Goal: Task Accomplishment & Management: Complete application form

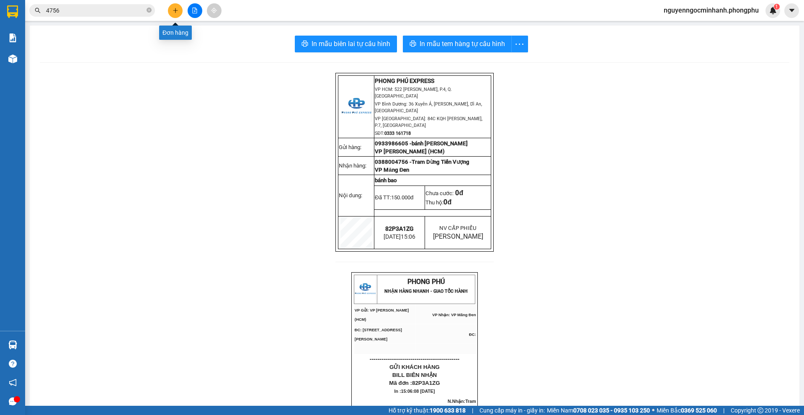
click at [175, 13] on button at bounding box center [175, 10] width 15 height 15
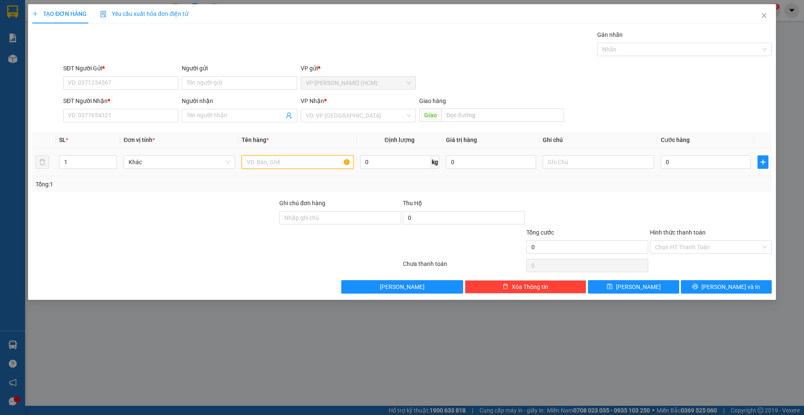
click at [281, 164] on input "text" at bounding box center [297, 161] width 111 height 13
type input "phụ tùng"
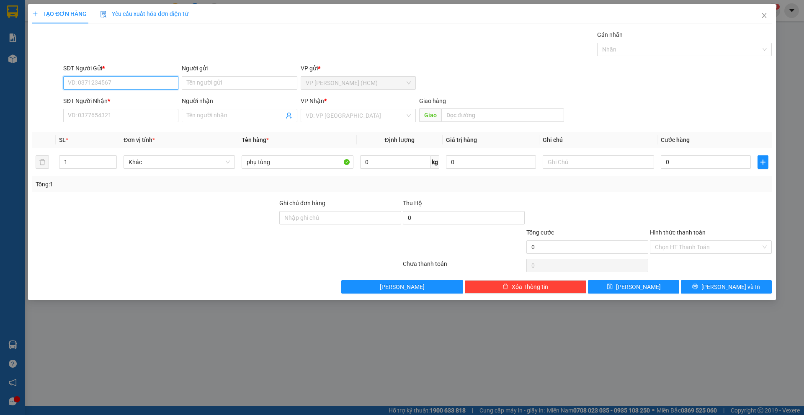
click at [93, 83] on input "SĐT Người Gửi *" at bounding box center [120, 82] width 115 height 13
click at [140, 81] on input "SĐT Người Gửi *" at bounding box center [120, 82] width 115 height 13
type input "0981098430"
click at [130, 99] on div "0981098430 - Cường" at bounding box center [120, 99] width 105 height 9
type input "Cường"
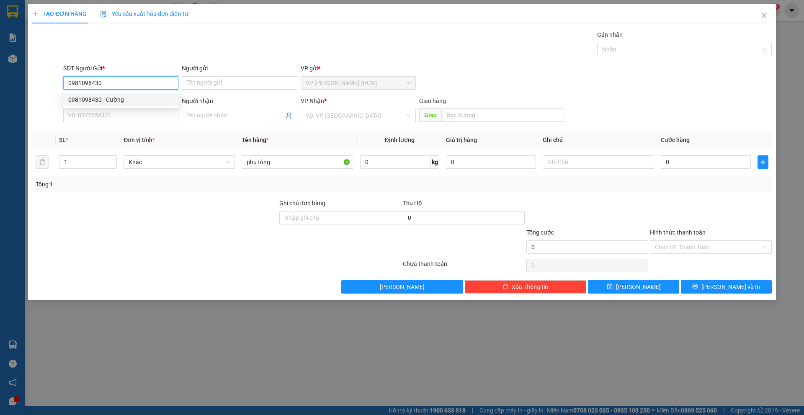
type input "0358512369"
type input "Hoàng"
type input "100.000"
type input "0981098430"
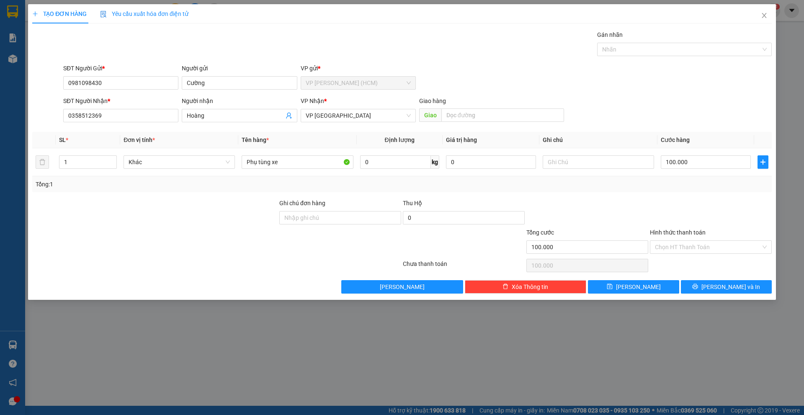
click at [486, 82] on div "SĐT Người Gửi * 0981098430 0981098430 Người gửi Cường VP gửi * VP Hoàng Văn Thụ…" at bounding box center [418, 78] width 712 height 29
click at [101, 159] on input "1" at bounding box center [87, 162] width 57 height 13
type input "2"
click at [411, 166] on input "0" at bounding box center [395, 161] width 71 height 13
type input "20"
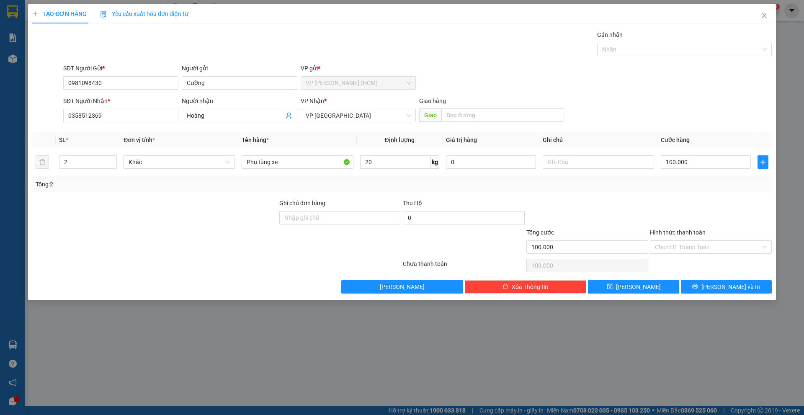
click at [653, 123] on div "SĐT Người Nhận * 0358512369 Người nhận Hoàng VP Nhận * VP Đà Lạt Giao hàng Giao" at bounding box center [418, 110] width 712 height 29
click at [707, 114] on div "SĐT Người Nhận * 0358512369 Người nhận Hoàng VP Nhận * VP Đà Lạt Giao hàng Giao" at bounding box center [418, 110] width 712 height 29
drag, startPoint x: 124, startPoint y: 113, endPoint x: 0, endPoint y: 132, distance: 125.4
click at [0, 132] on div "TẠO ĐƠN HÀNG Yêu cầu xuất hóa đơn điện tử Transit Pickup Surcharge Ids Transit …" at bounding box center [402, 207] width 804 height 415
click at [717, 288] on button "[PERSON_NAME] và In" at bounding box center [726, 286] width 91 height 13
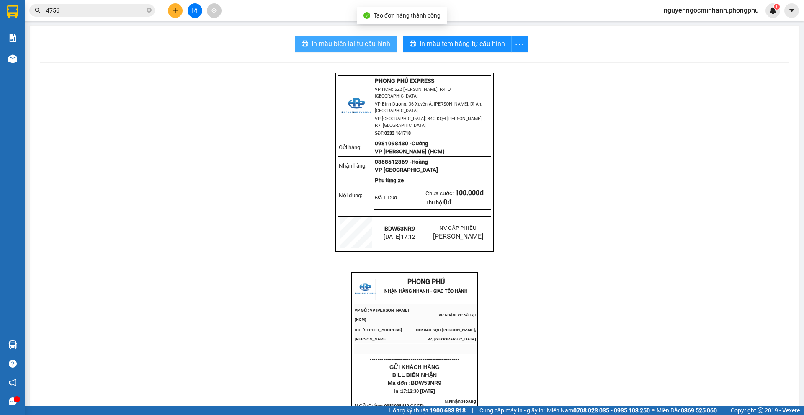
click at [371, 44] on span "In mẫu biên lai tự cấu hình" at bounding box center [351, 44] width 79 height 10
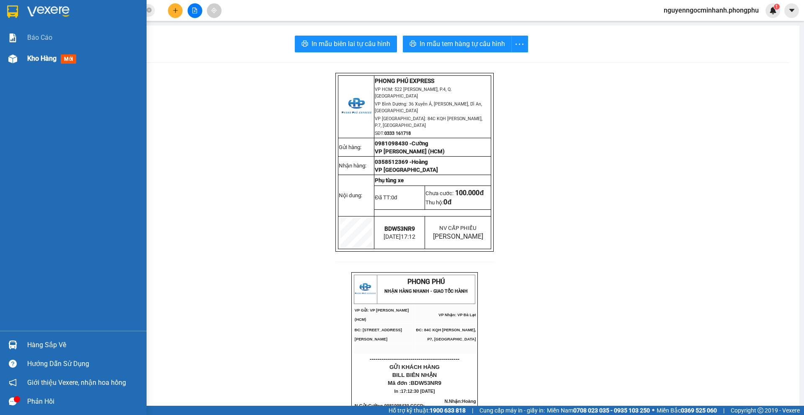
click at [37, 57] on span "Kho hàng" at bounding box center [41, 58] width 29 height 8
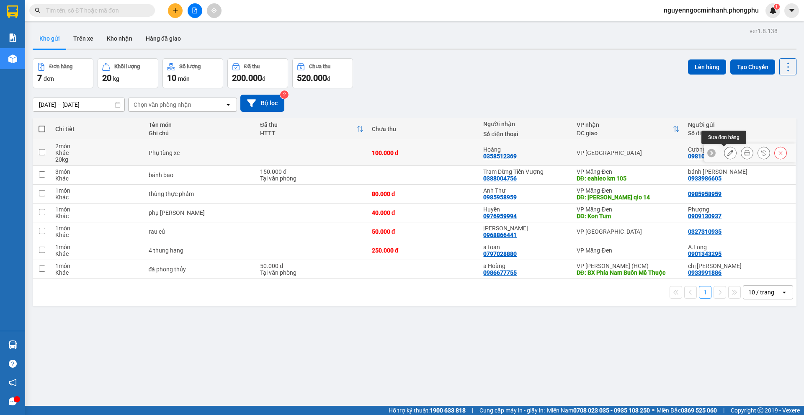
click at [728, 153] on icon at bounding box center [731, 153] width 6 height 6
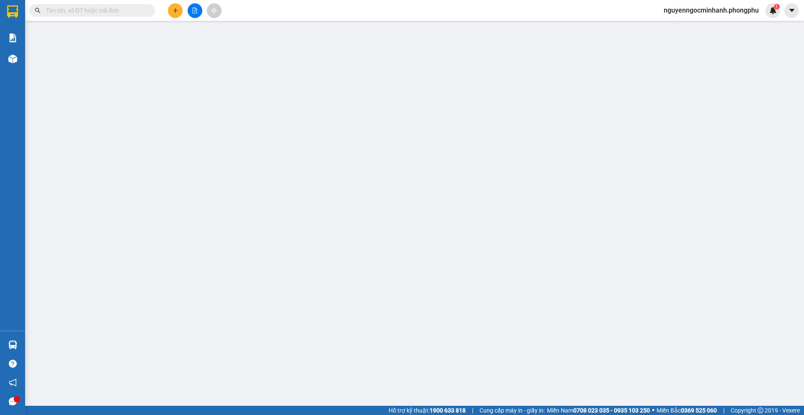
type input "0981098430"
type input "0358512369"
type input "100.000"
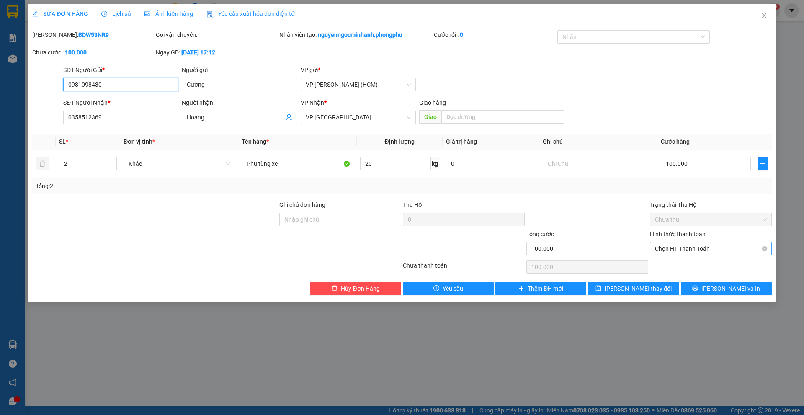
click at [694, 247] on span "Chọn HT Thanh Toán" at bounding box center [711, 249] width 112 height 13
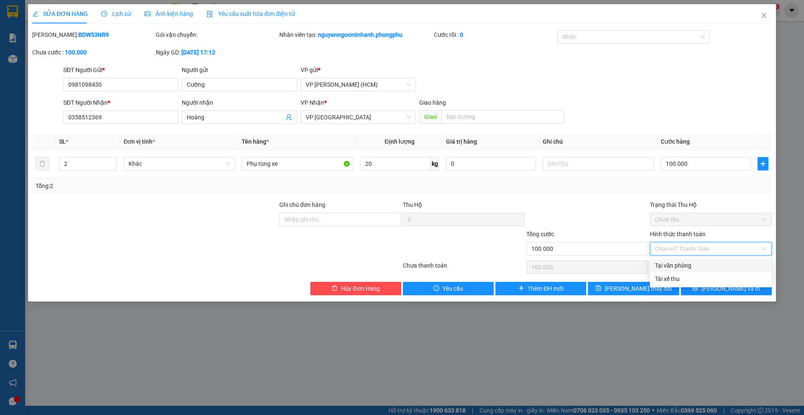
click at [695, 266] on div "Tại văn phòng" at bounding box center [711, 265] width 112 height 9
type input "0"
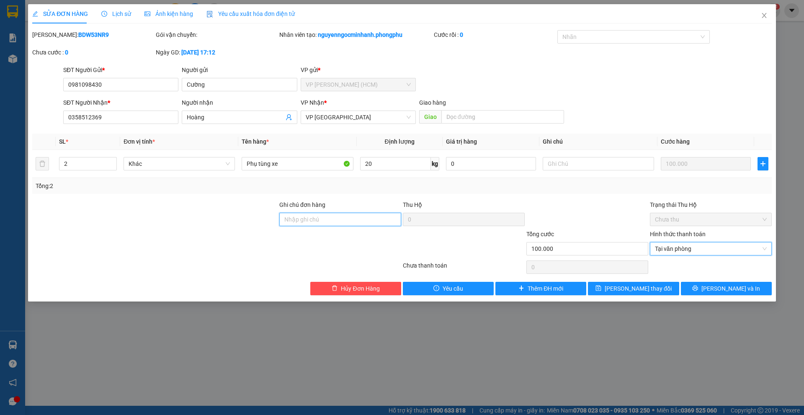
click at [300, 220] on input "Ghi chú đơn hàng" at bounding box center [340, 219] width 122 height 13
type input "Ck anh Danh 15/8"
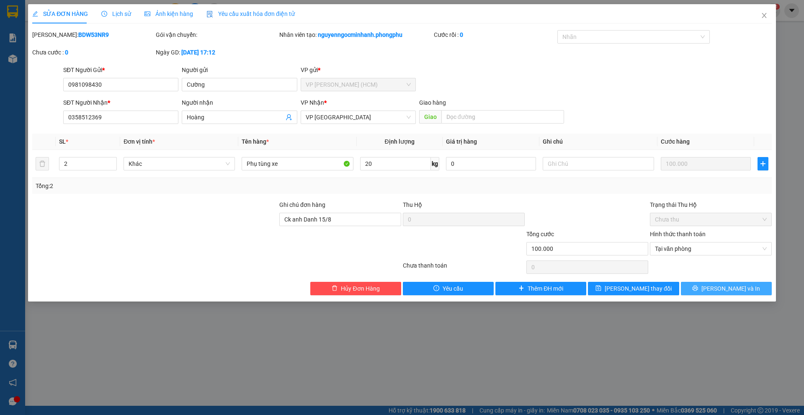
click at [698, 290] on icon "printer" at bounding box center [695, 288] width 5 height 5
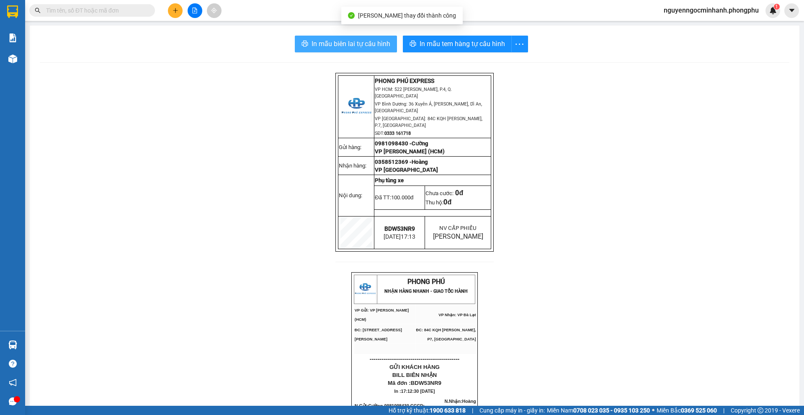
click at [362, 44] on span "In mẫu biên lai tự cấu hình" at bounding box center [351, 44] width 79 height 10
